Goal: Task Accomplishment & Management: Use online tool/utility

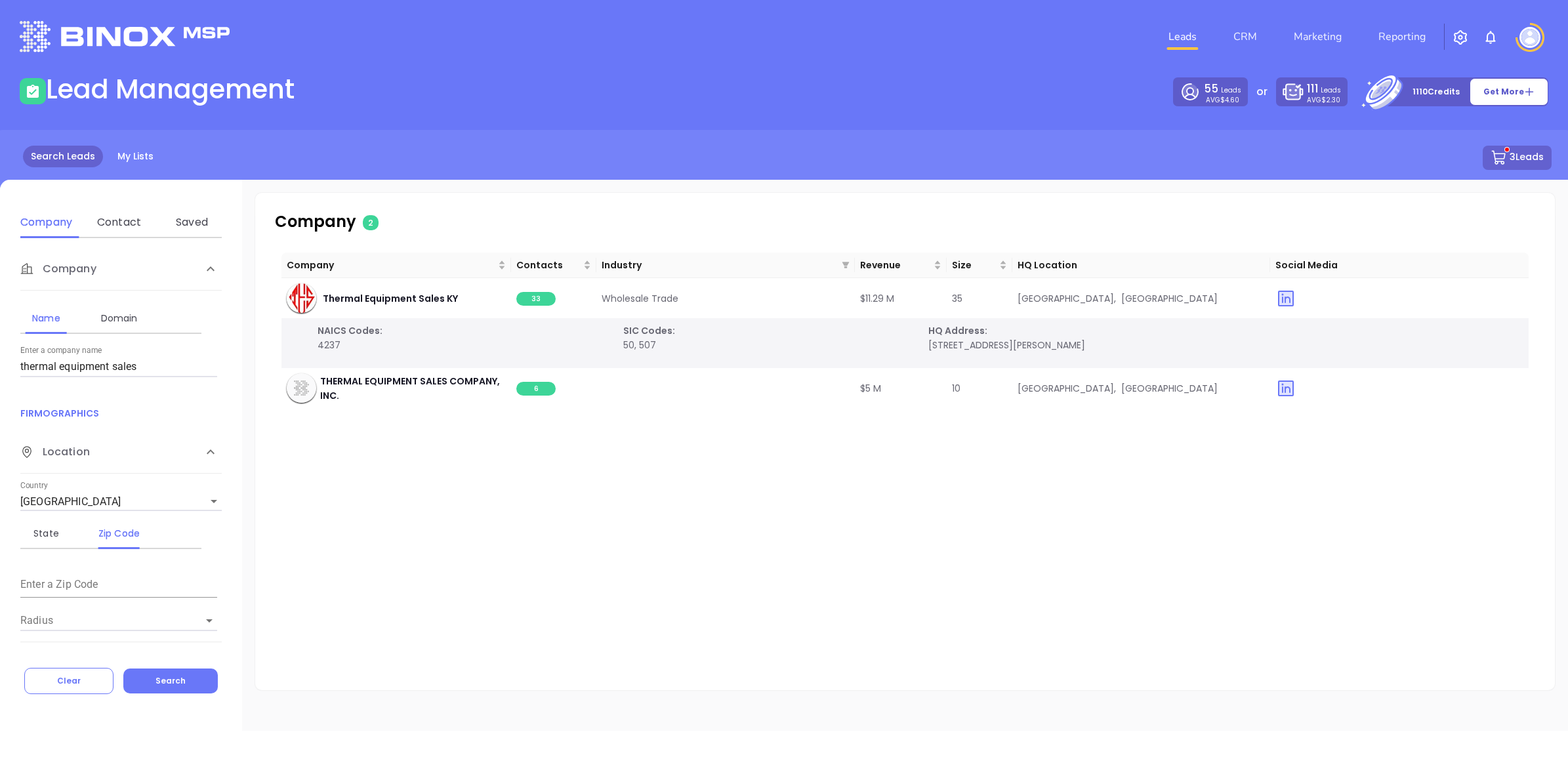
click at [1544, 148] on button "3 Leads" at bounding box center [1517, 158] width 69 height 24
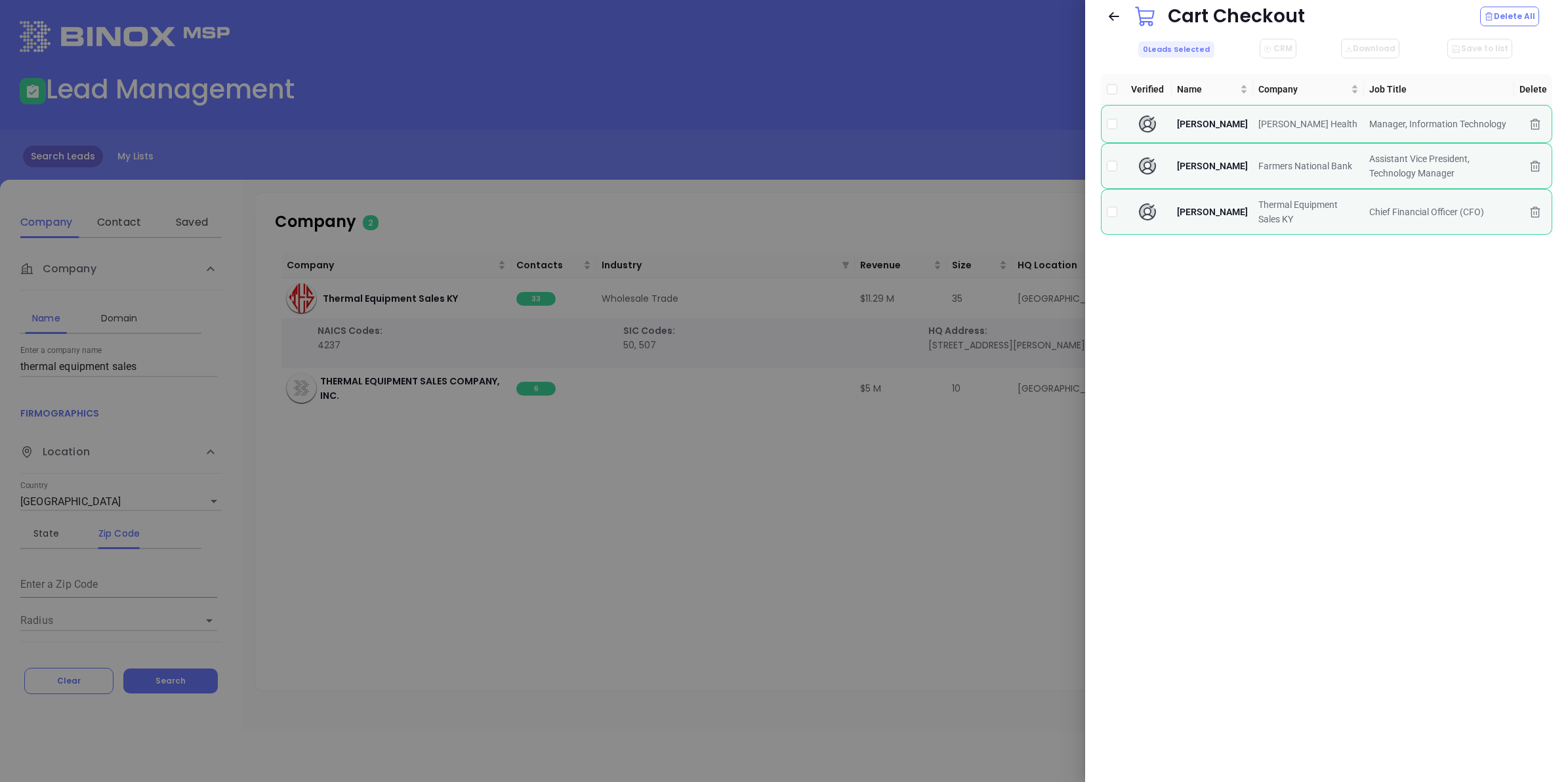
click at [856, 510] on div at bounding box center [784, 391] width 1568 height 782
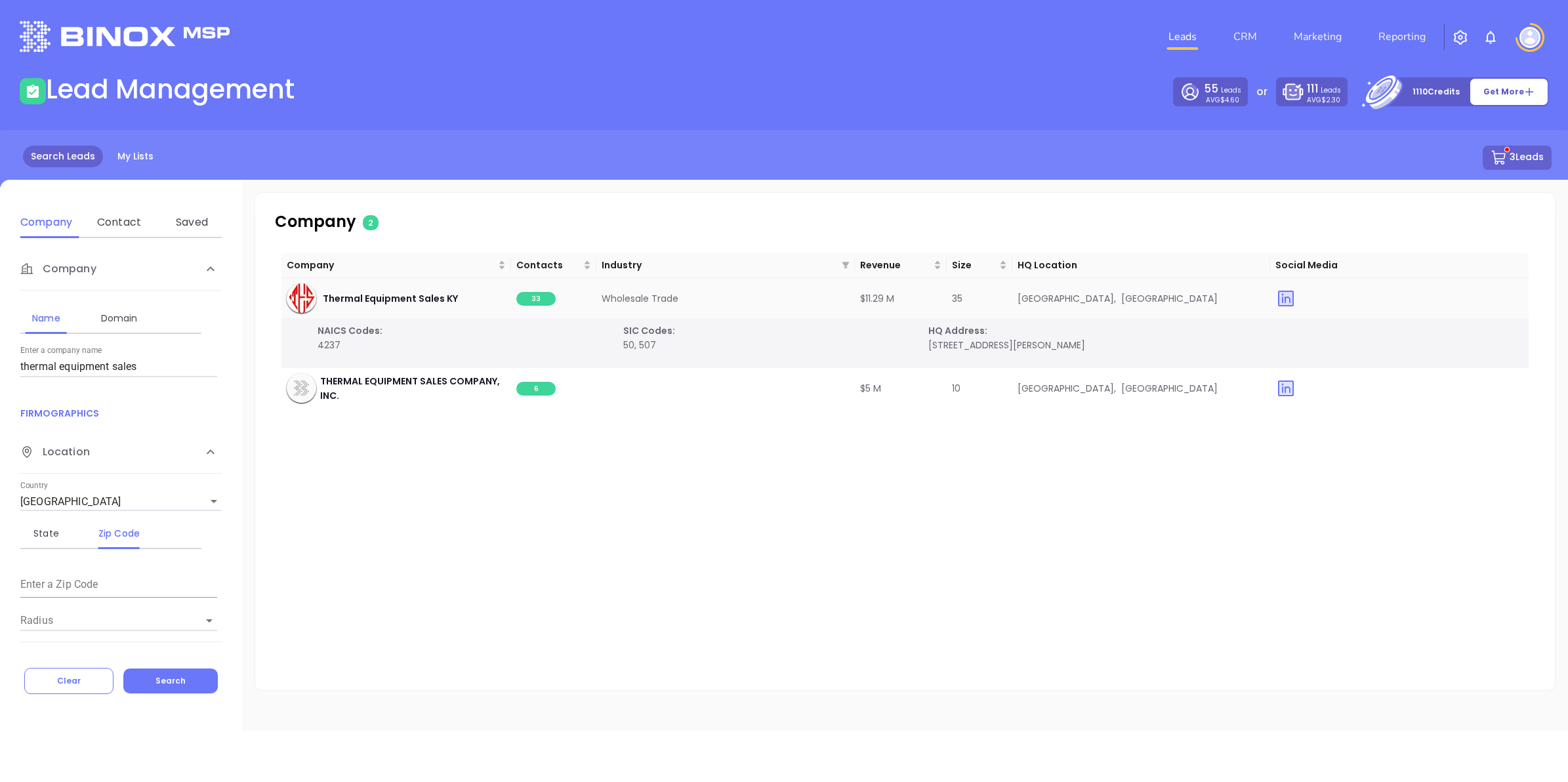
click at [537, 297] on span "33" at bounding box center [536, 298] width 39 height 14
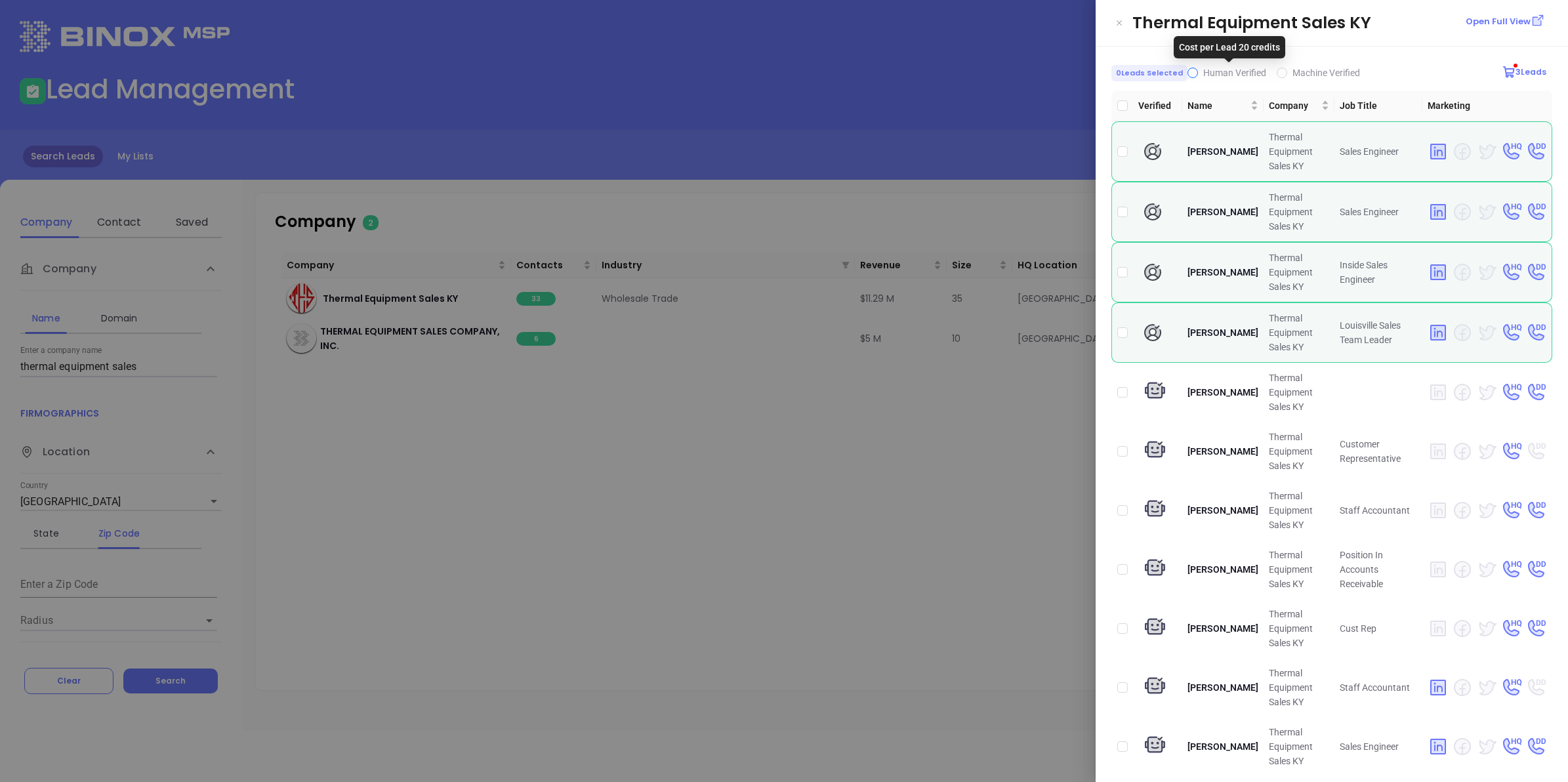
click at [1198, 73] on span "Human Verified" at bounding box center [1234, 73] width 73 height 15
click at [1195, 73] on input "Human Verified" at bounding box center [1192, 72] width 10 height 10
checkbox input "true"
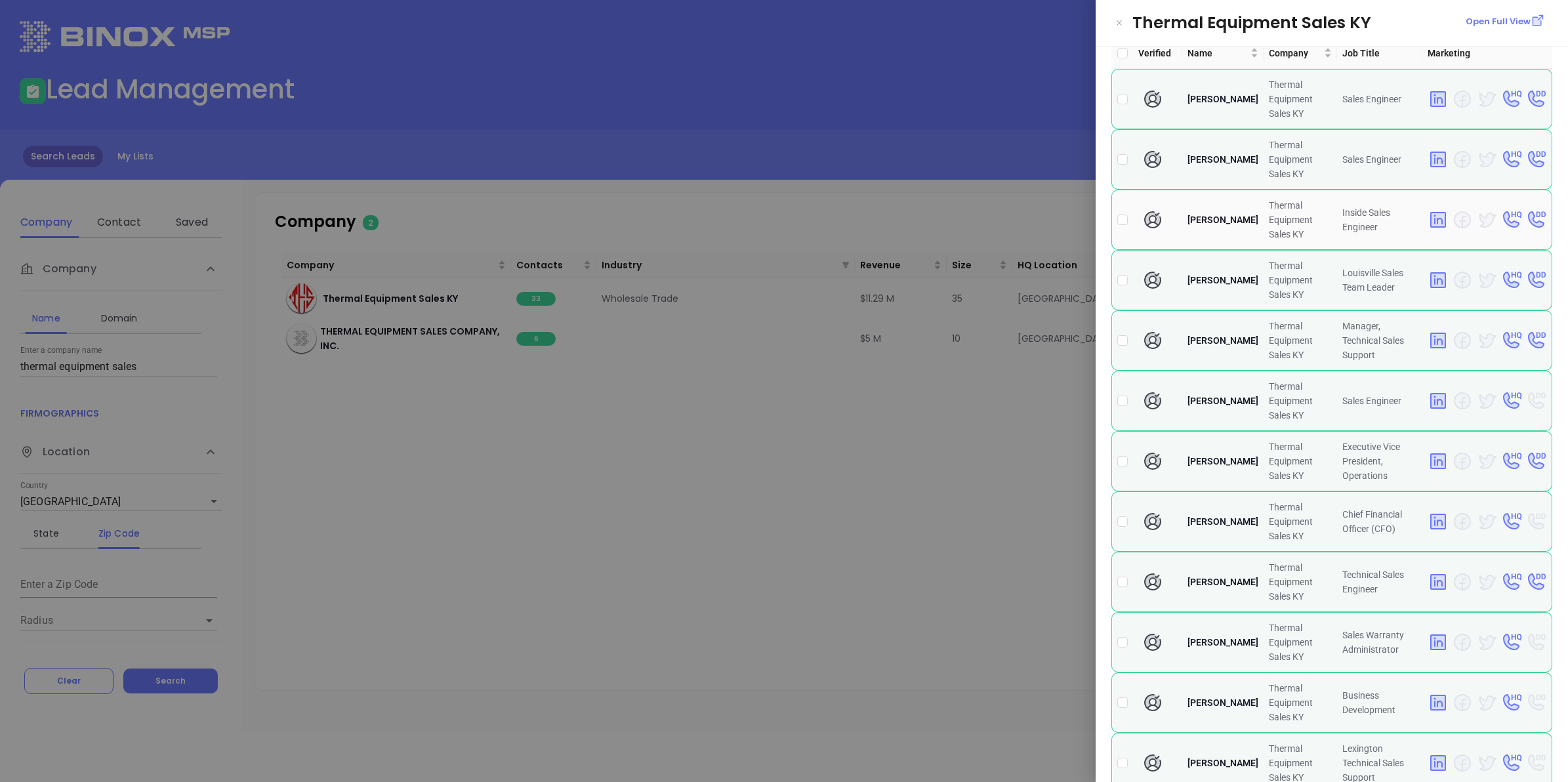
scroll to position [82, 0]
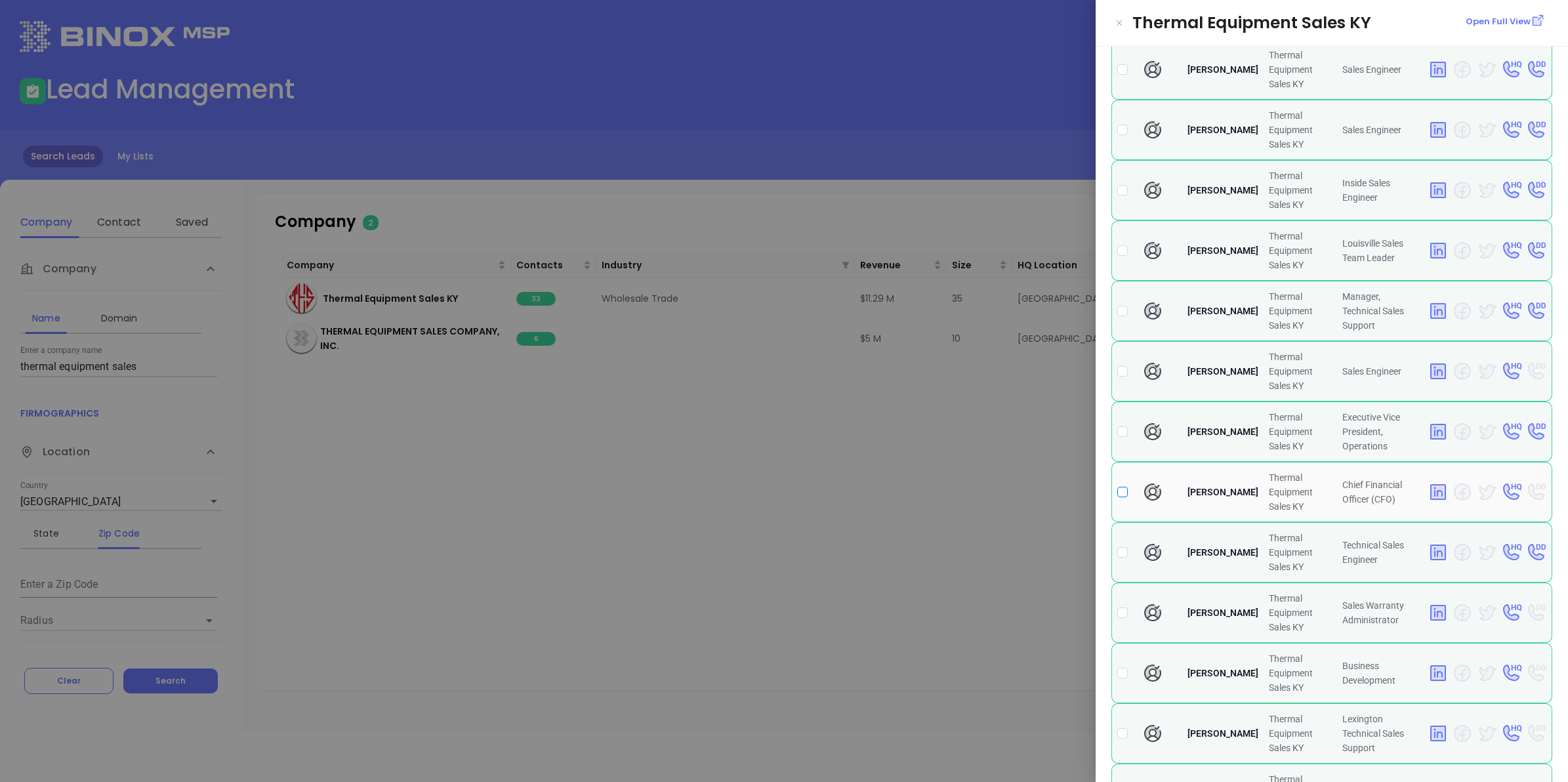
click at [1122, 490] on input "checkbox" at bounding box center [1121, 491] width 10 height 10
checkbox input "true"
click at [1023, 477] on div at bounding box center [784, 391] width 1568 height 782
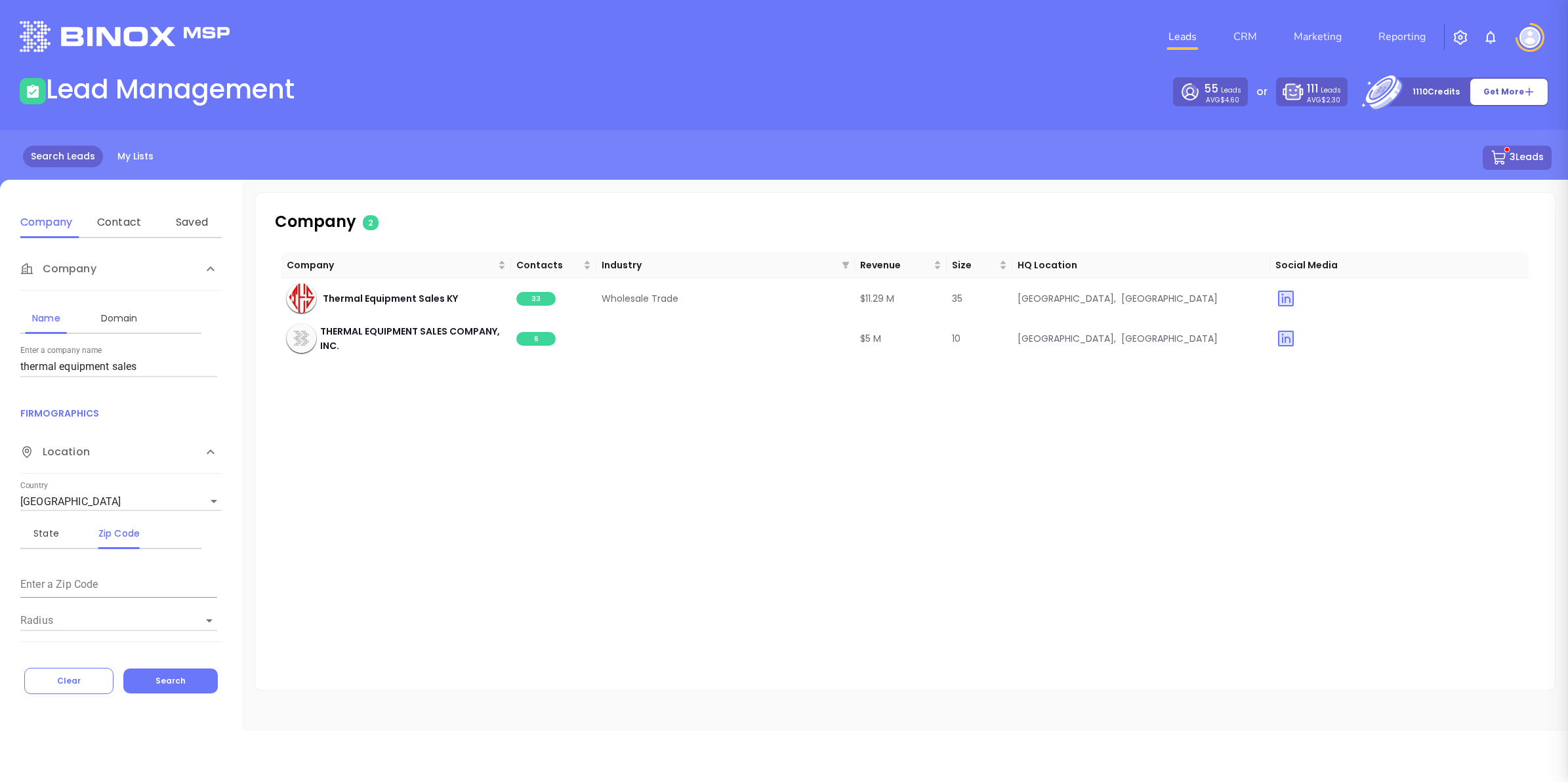
scroll to position [0, 0]
click at [1504, 152] on icon at bounding box center [1498, 158] width 17 height 17
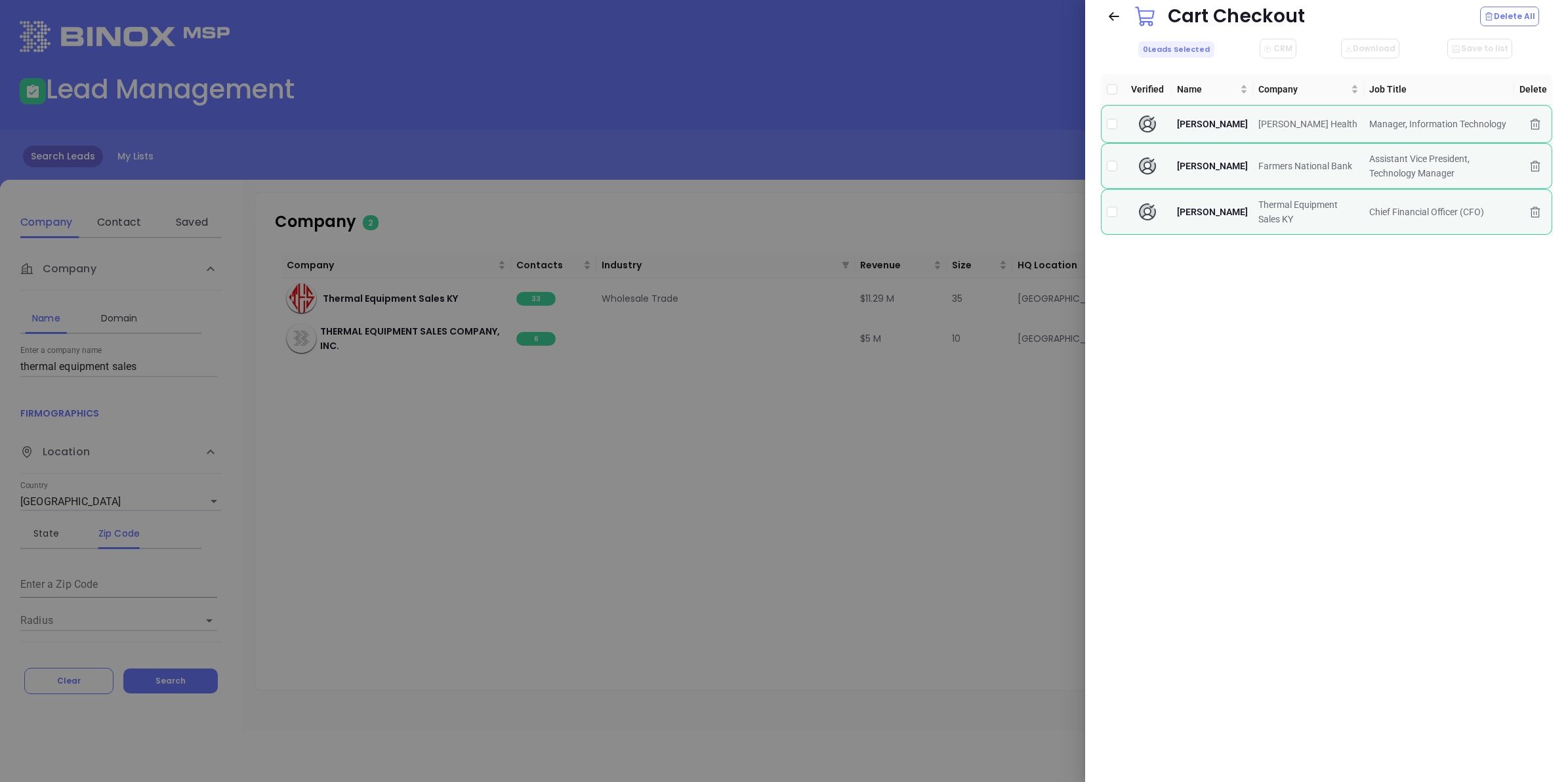
click at [818, 444] on div at bounding box center [784, 391] width 1568 height 782
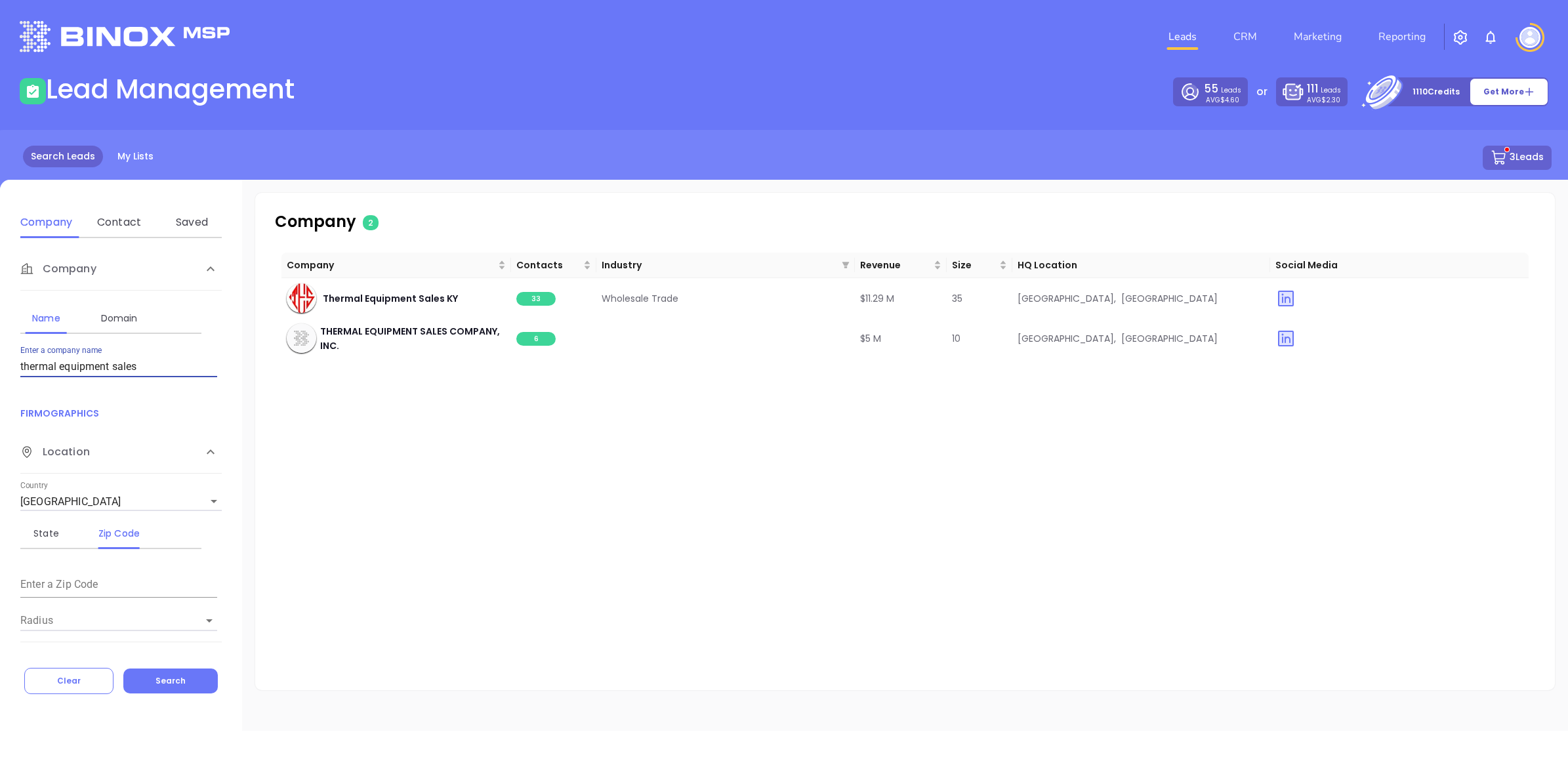
click at [158, 365] on input "thermal equipment sales" at bounding box center [119, 366] width 196 height 21
click at [473, 414] on div "Company Contacts Industry Revenue Size HQ Location Social Media Thermal Equipme…" at bounding box center [905, 462] width 1247 height 420
